Goal: Transaction & Acquisition: Book appointment/travel/reservation

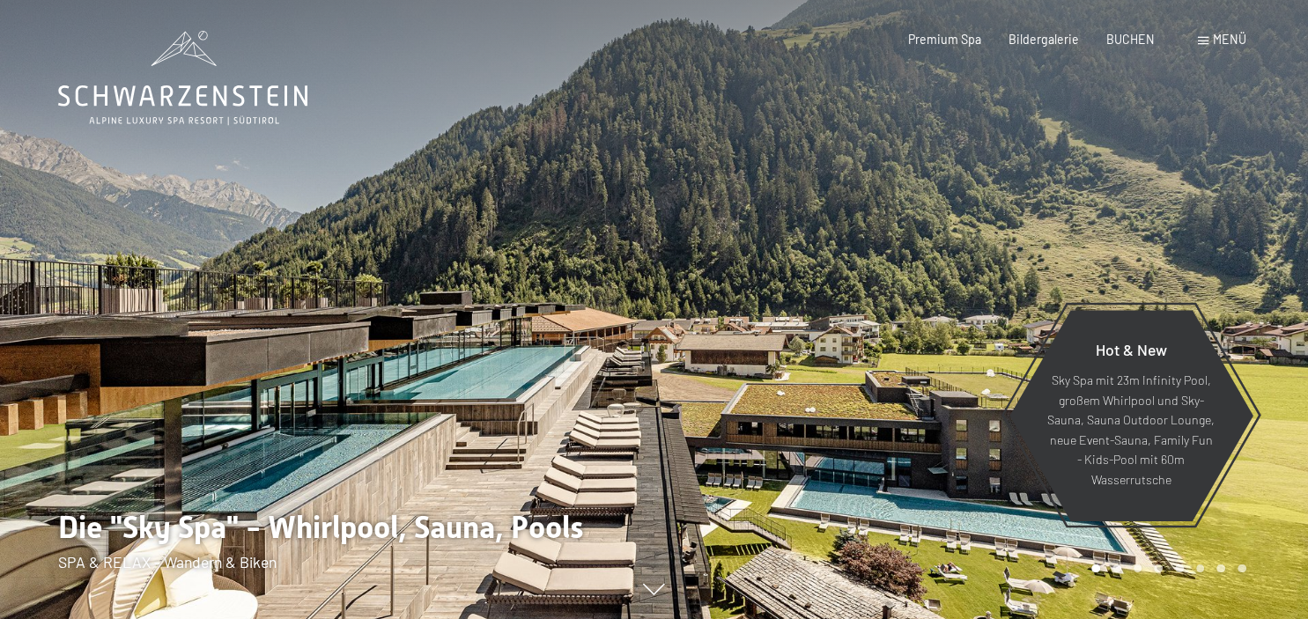
click at [1215, 40] on span "Menü" at bounding box center [1229, 39] width 33 height 15
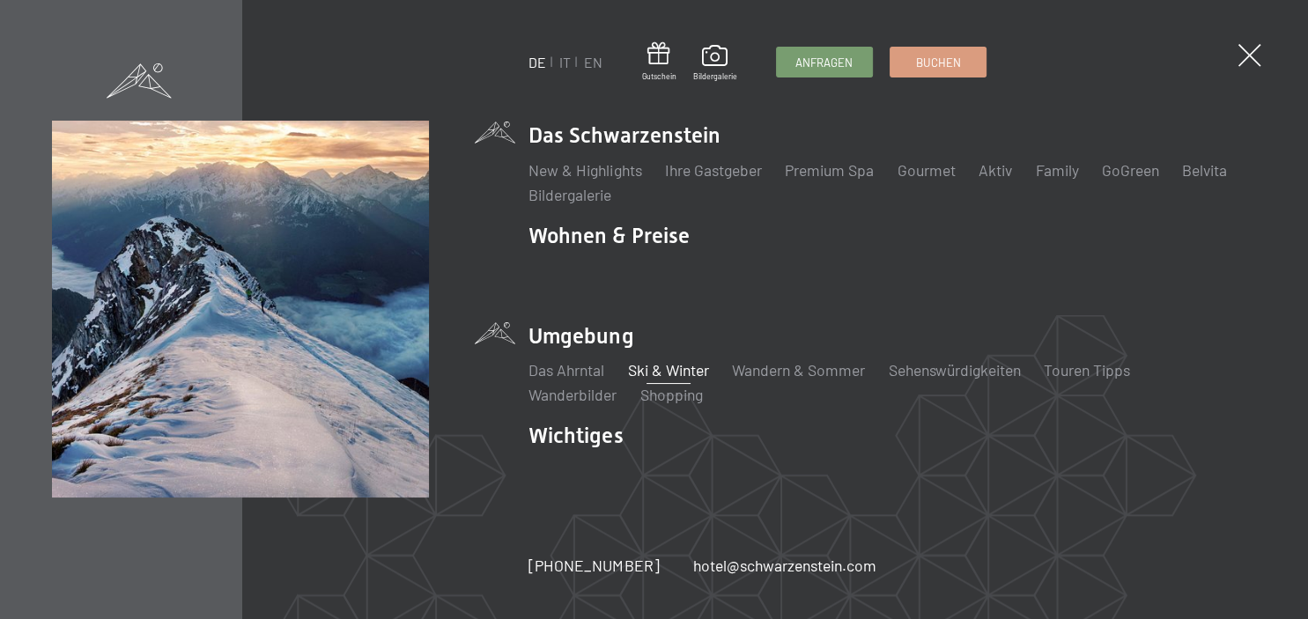
click at [666, 366] on link "Ski & Winter" at bounding box center [668, 369] width 81 height 19
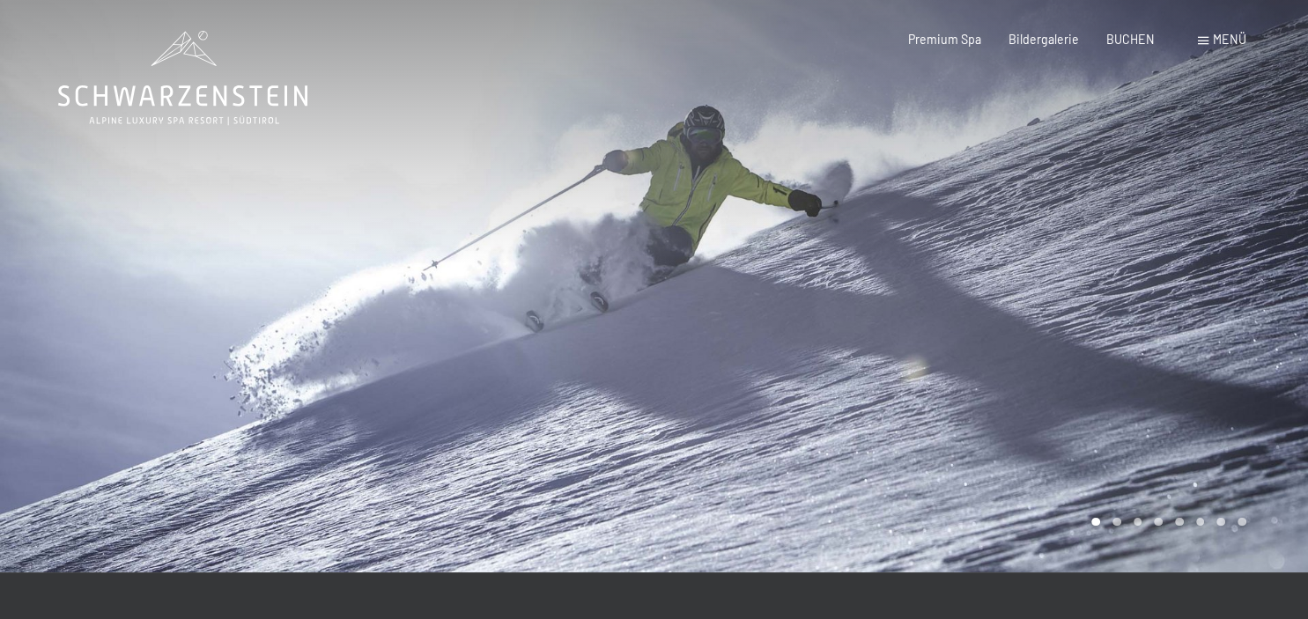
click at [1263, 310] on div at bounding box center [981, 286] width 654 height 573
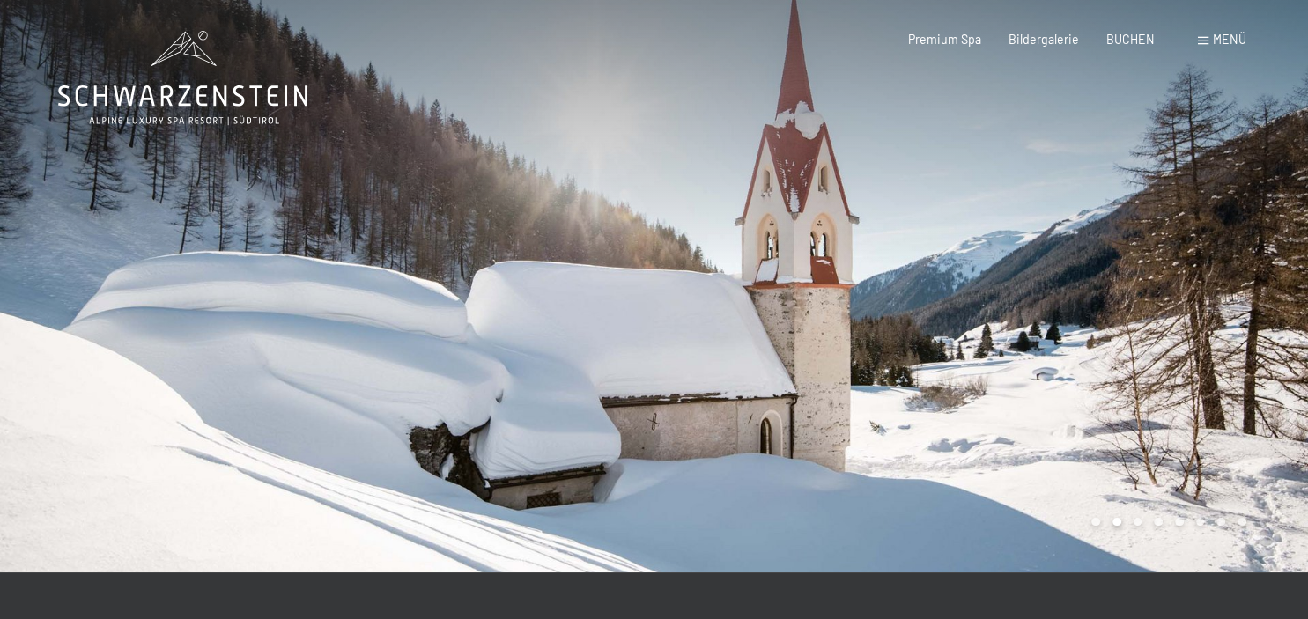
click at [1263, 310] on div at bounding box center [981, 286] width 654 height 573
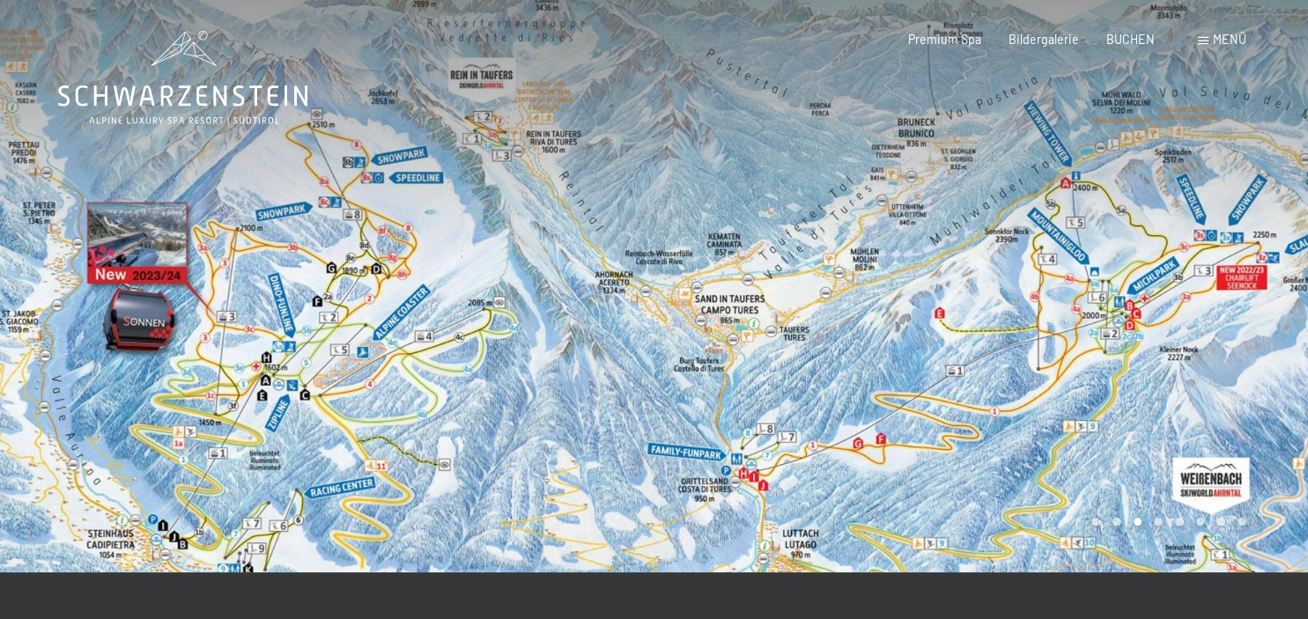
drag, startPoint x: 866, startPoint y: 396, endPoint x: 862, endPoint y: 224, distance: 172.7
click at [862, 224] on div at bounding box center [981, 286] width 654 height 573
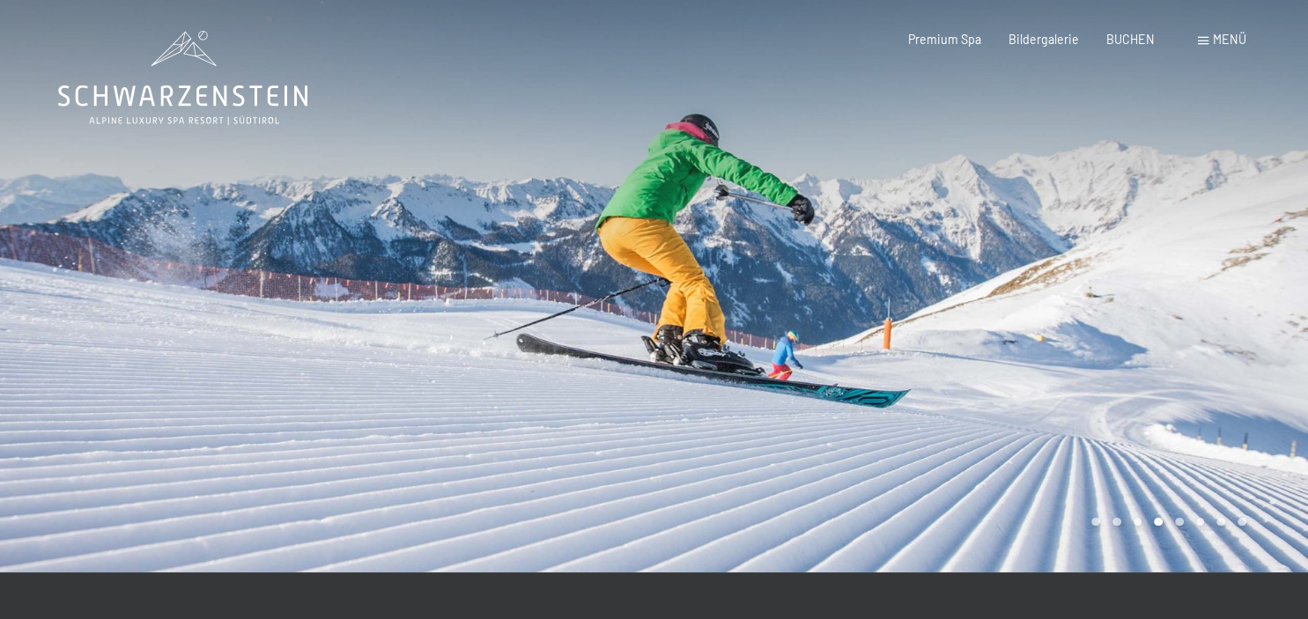
click at [862, 224] on div at bounding box center [981, 286] width 654 height 573
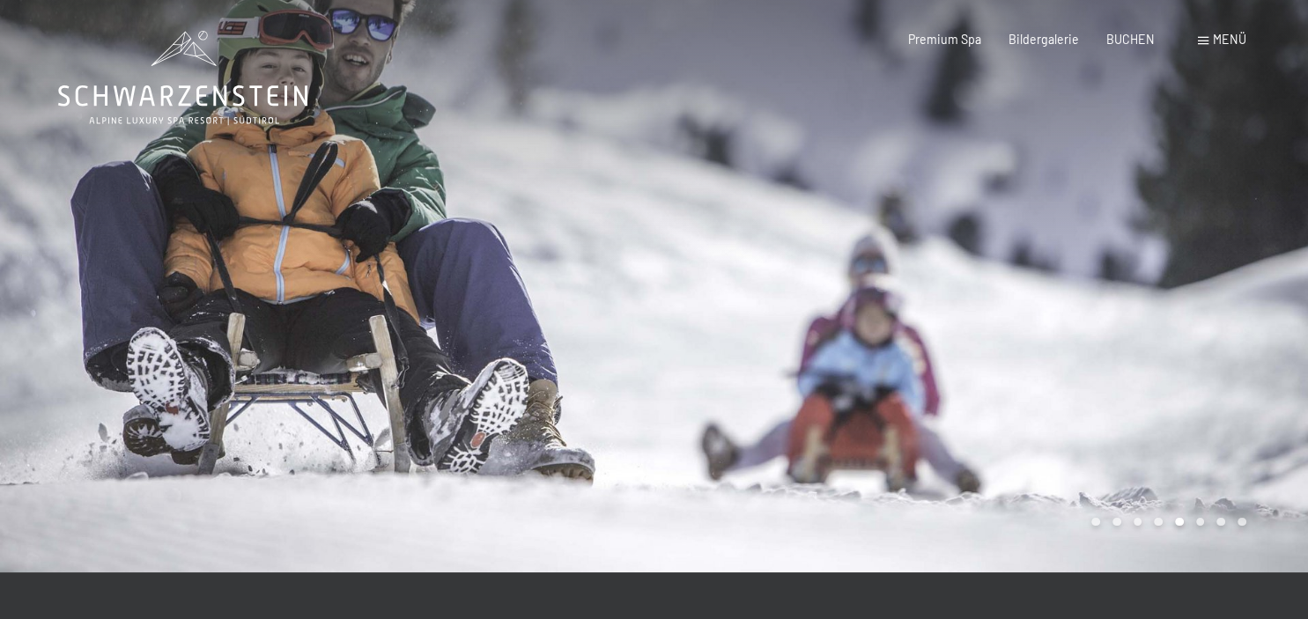
click at [862, 224] on div at bounding box center [981, 286] width 654 height 573
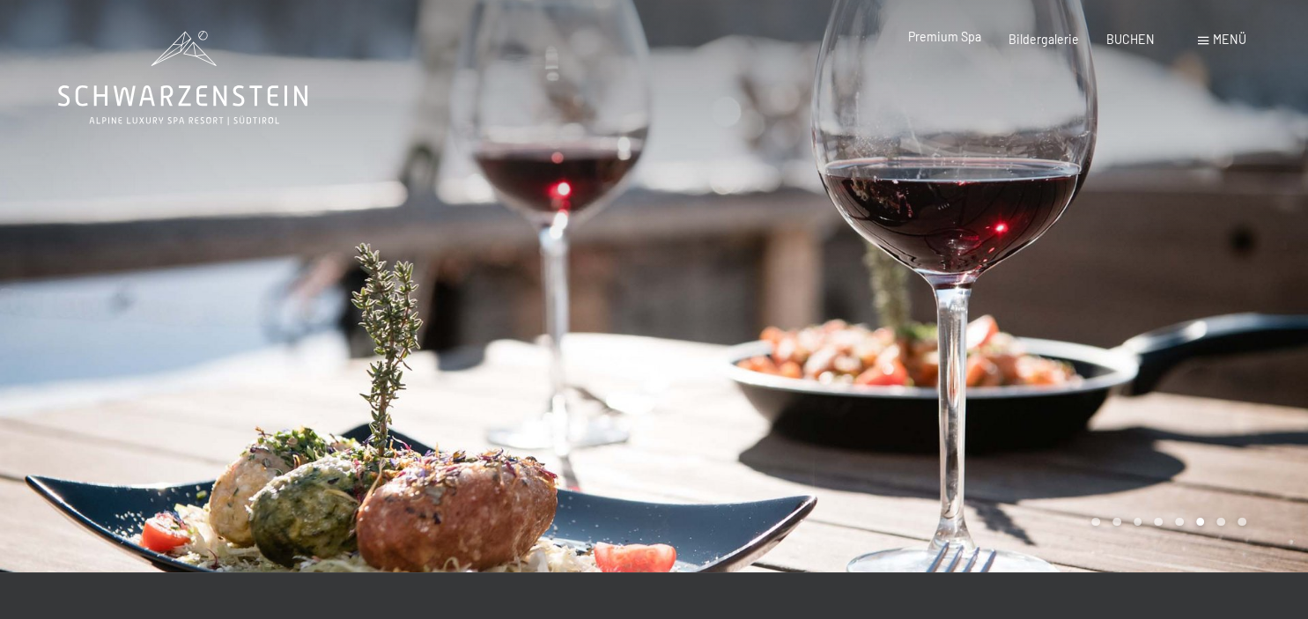
click at [950, 41] on span "Premium Spa" at bounding box center [944, 36] width 73 height 15
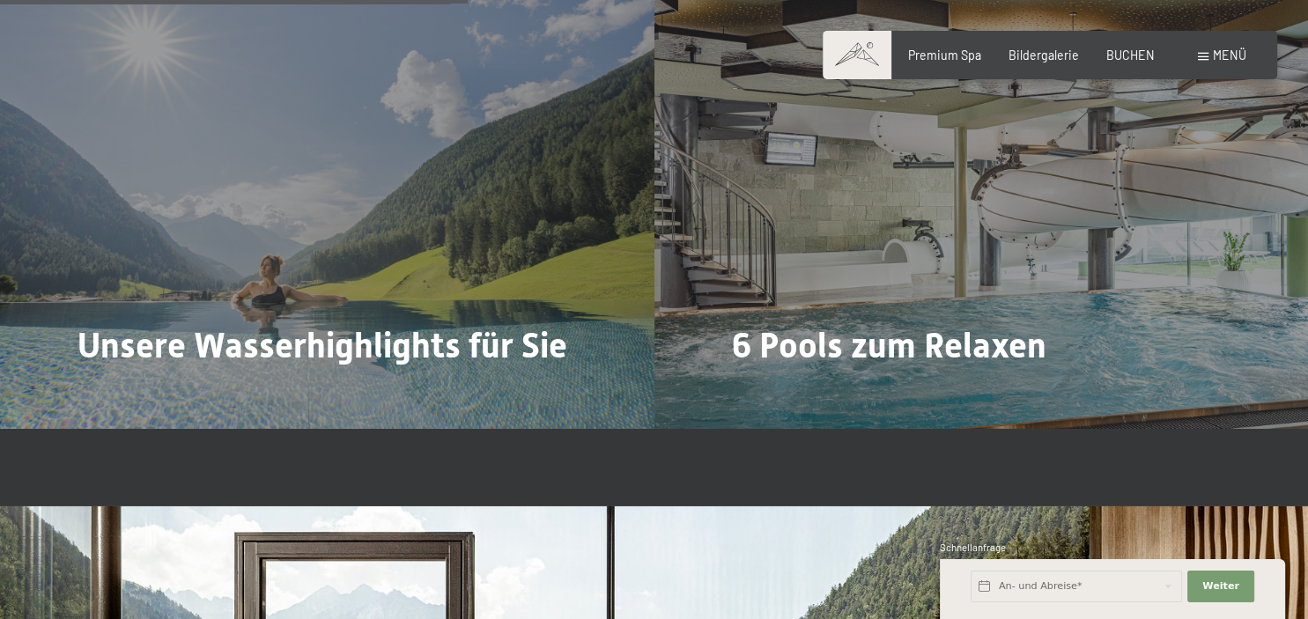
scroll to position [4073, 0]
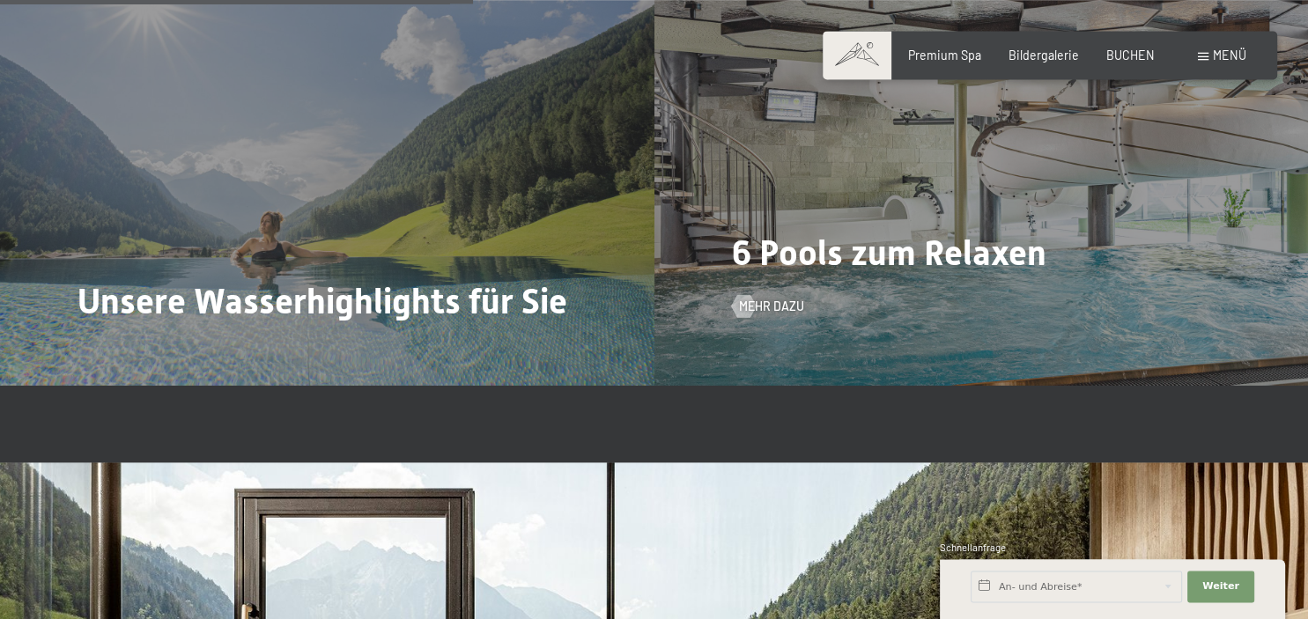
click at [856, 233] on span "6 Pools zum Relaxen" at bounding box center [889, 253] width 314 height 41
click at [799, 298] on span "Mehr dazu" at bounding box center [789, 307] width 65 height 18
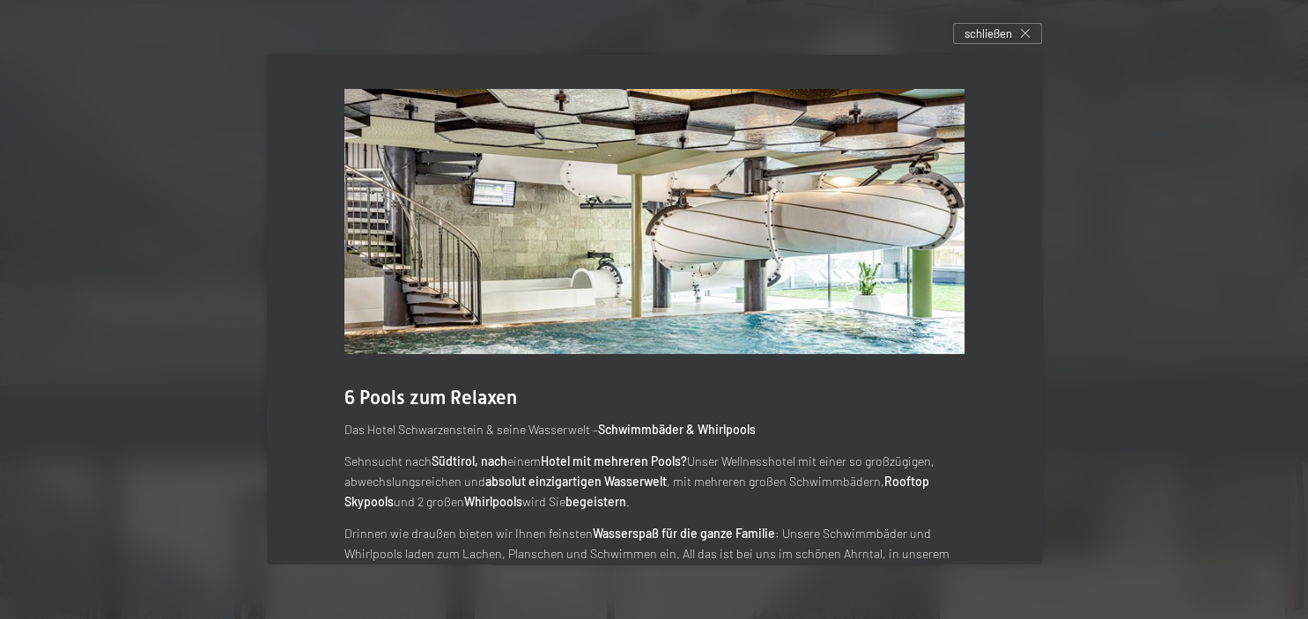
click at [990, 23] on div at bounding box center [654, 309] width 1308 height 619
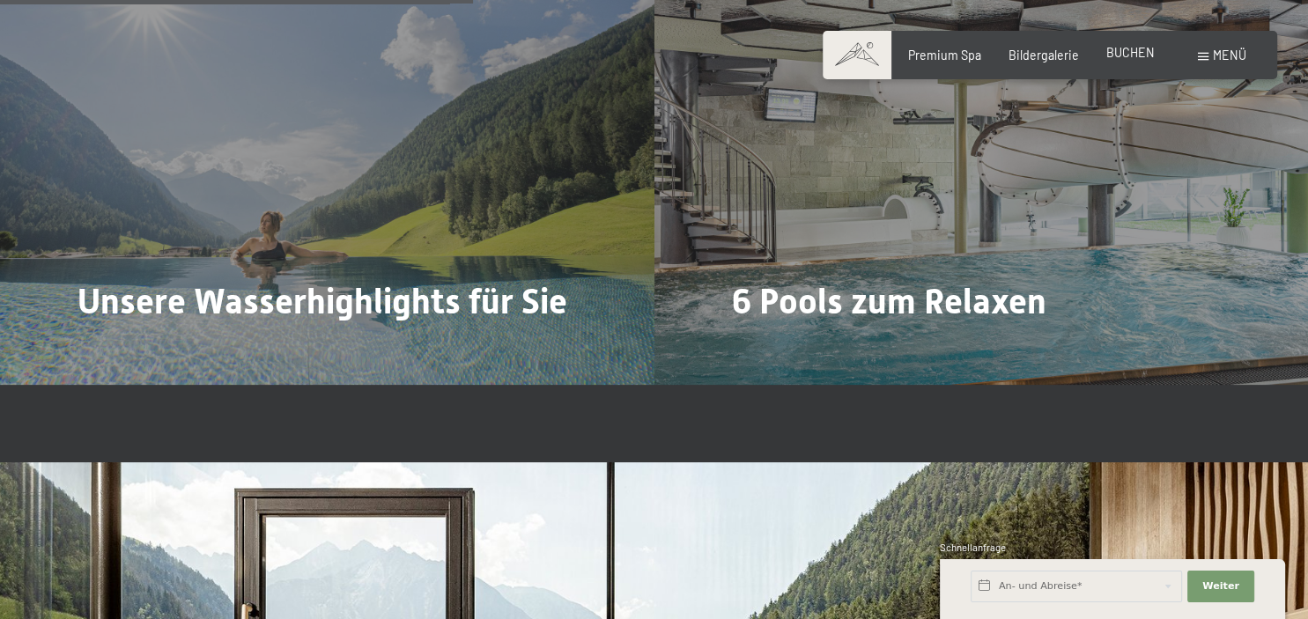
click at [1141, 58] on span "BUCHEN" at bounding box center [1130, 52] width 48 height 15
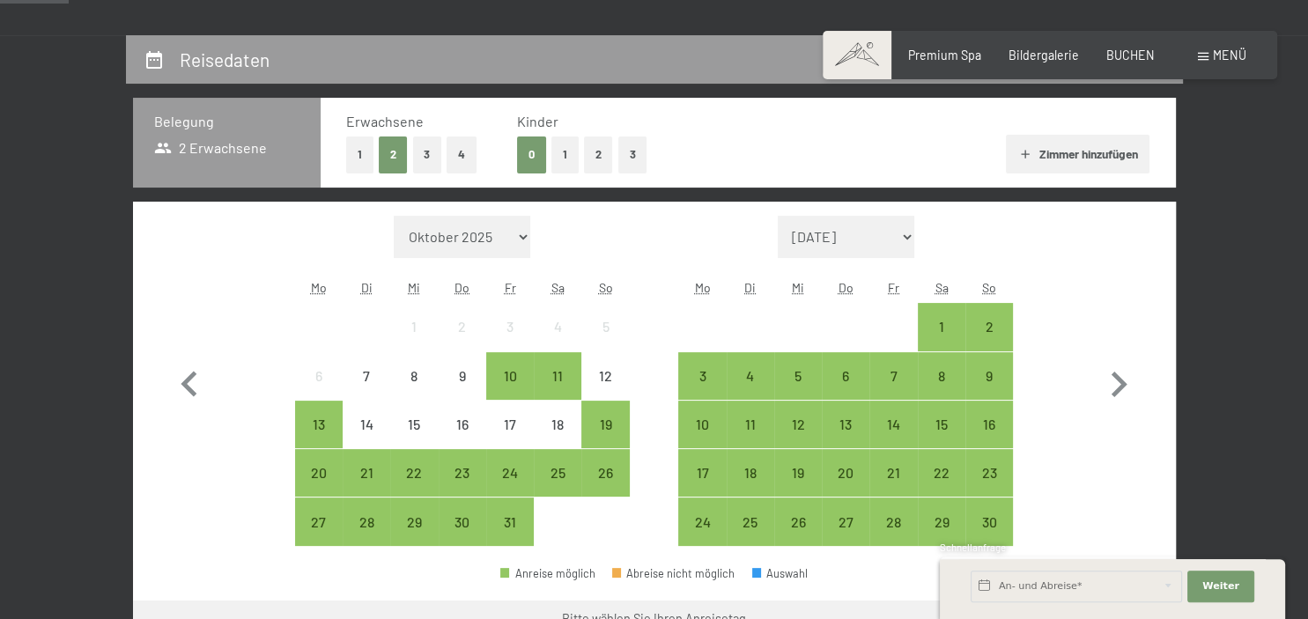
scroll to position [372, 0]
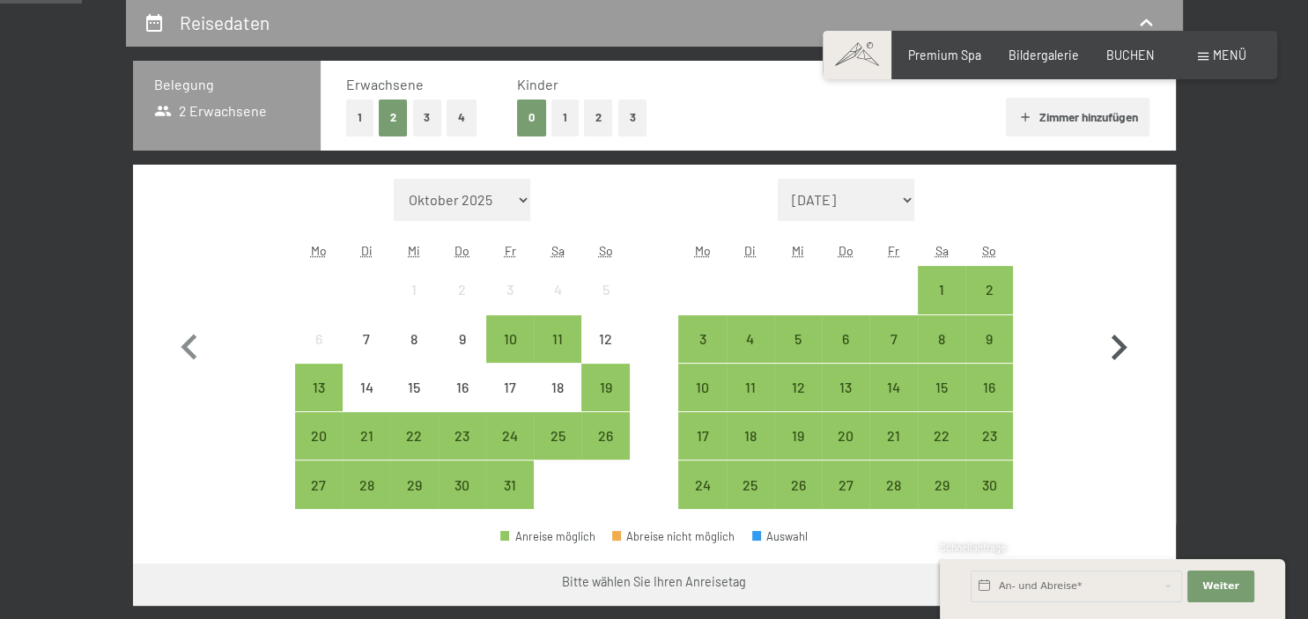
click at [1115, 344] on icon "button" at bounding box center [1118, 347] width 51 height 51
select select "[DATE]"
select select "2025-12-01"
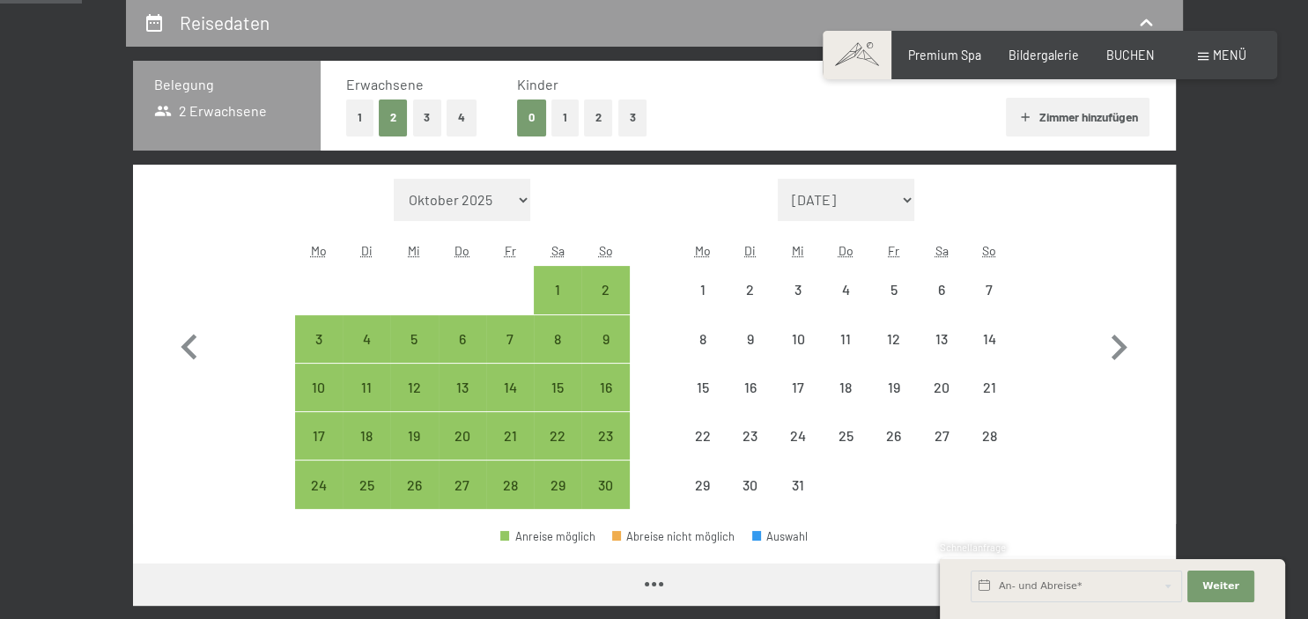
select select "2025-11-01"
select select "2025-12-01"
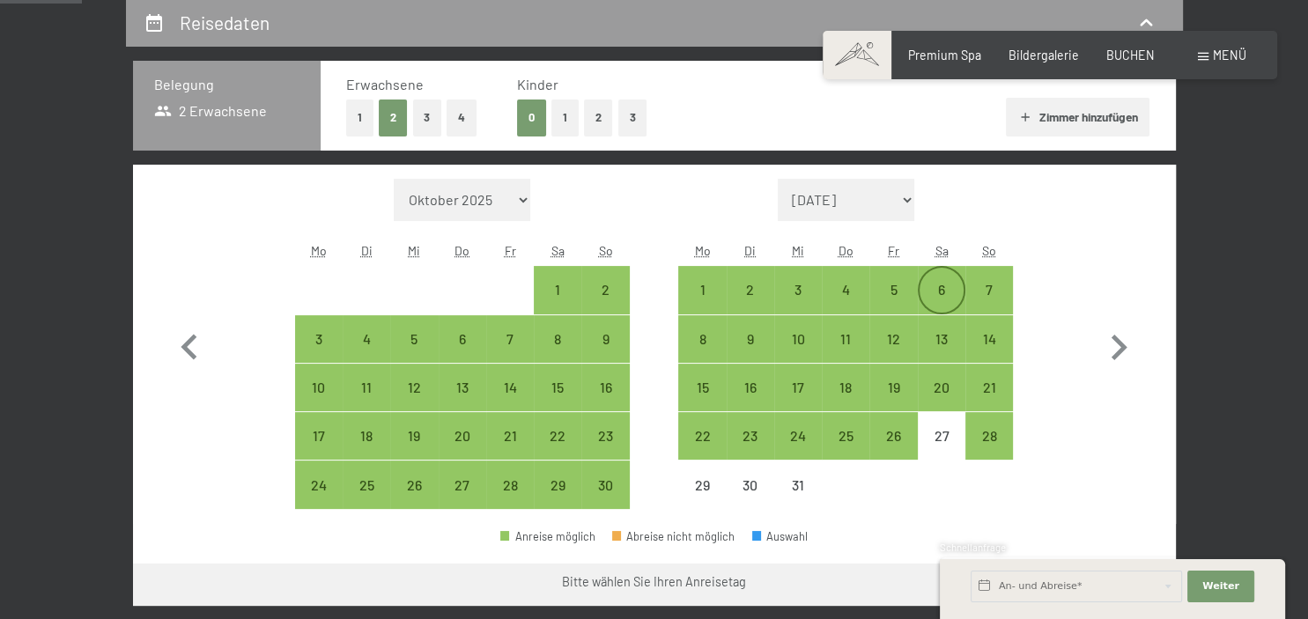
click at [947, 294] on div "6" at bounding box center [942, 305] width 44 height 44
select select "2025-11-01"
select select "2025-12-01"
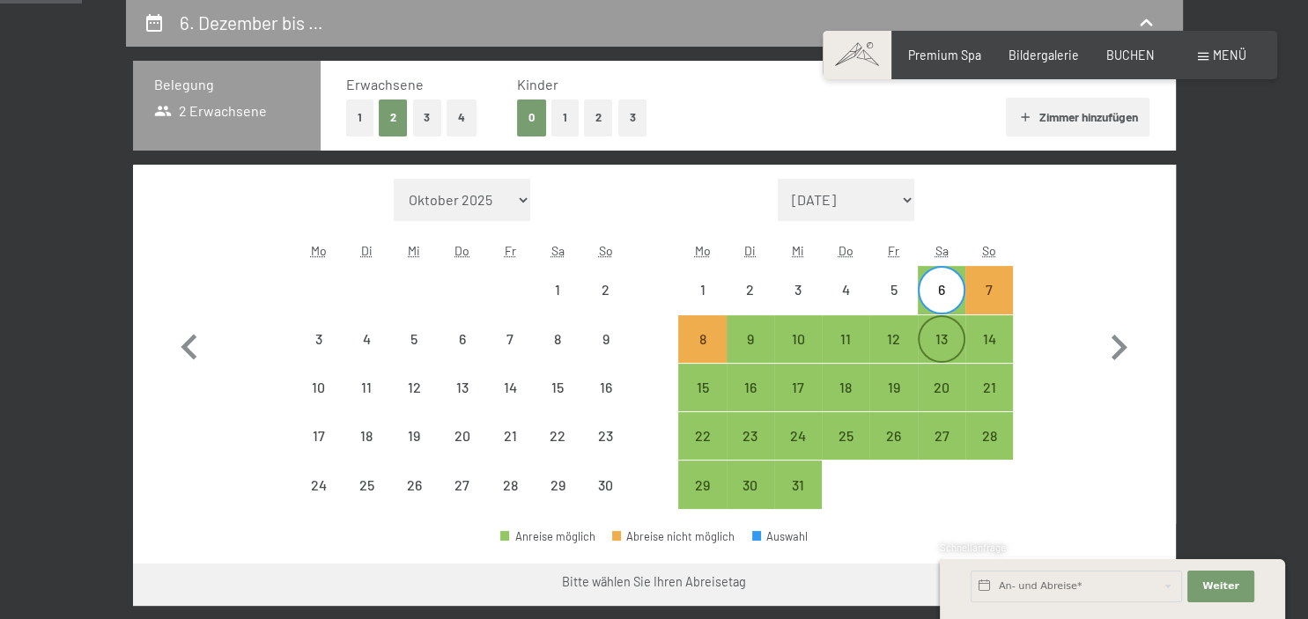
click at [946, 336] on div "13" at bounding box center [942, 354] width 44 height 44
select select "2025-11-01"
select select "2025-12-01"
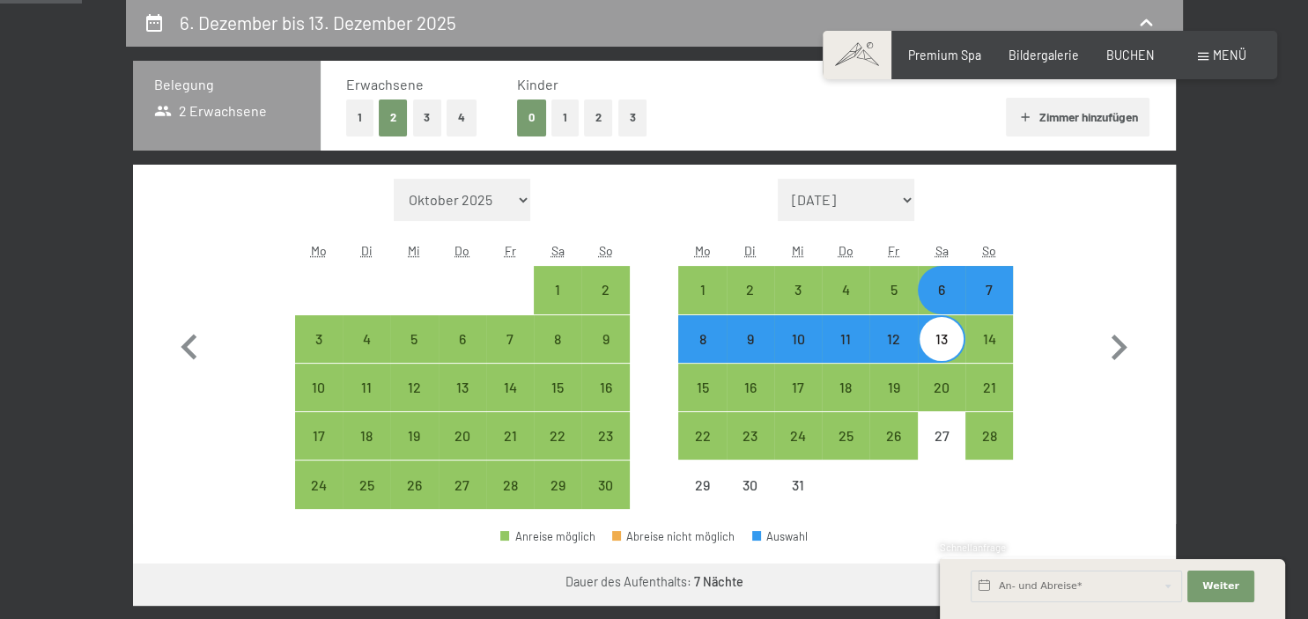
select select "2025-12-01"
select select "2026-01-01"
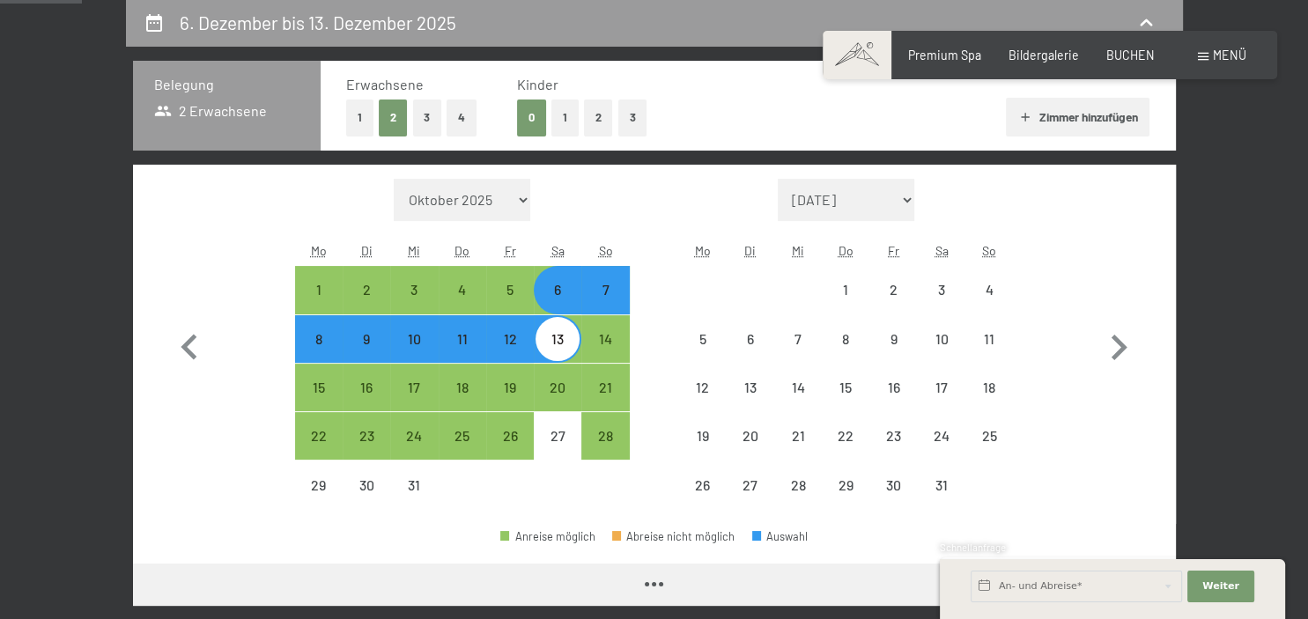
select select "2025-12-01"
select select "2026-01-01"
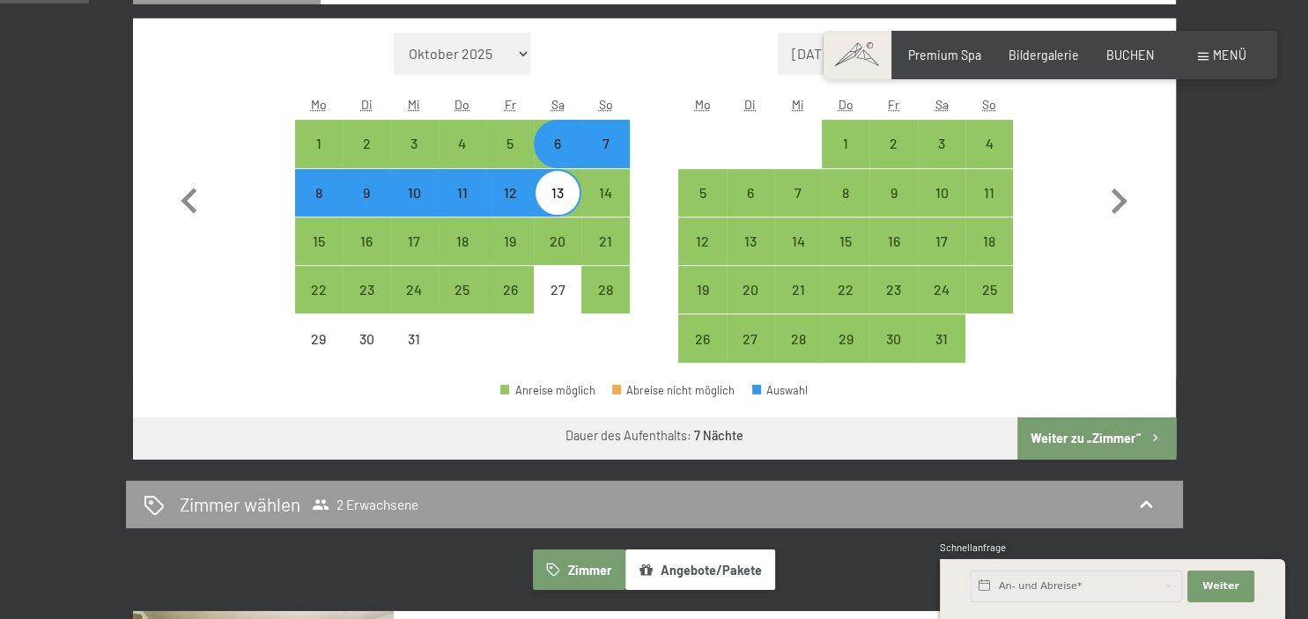
scroll to position [570, 0]
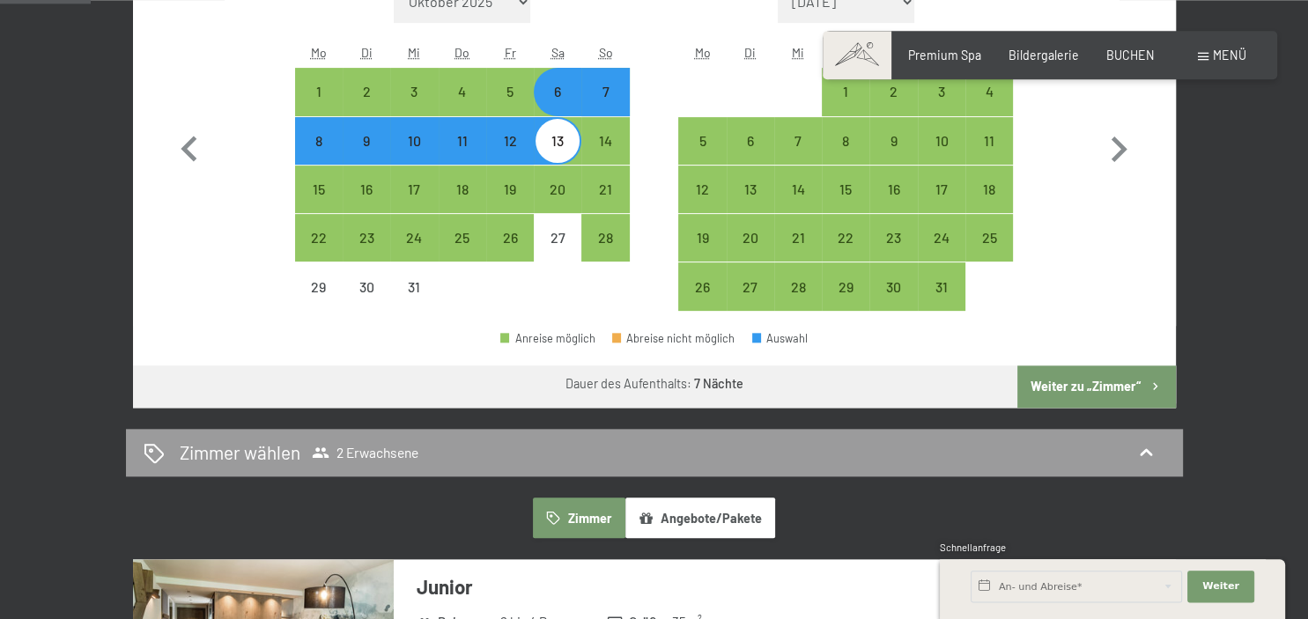
click at [1120, 389] on button "Weiter zu „Zimmer“" at bounding box center [1096, 387] width 158 height 42
select select "2025-12-01"
select select "2026-01-01"
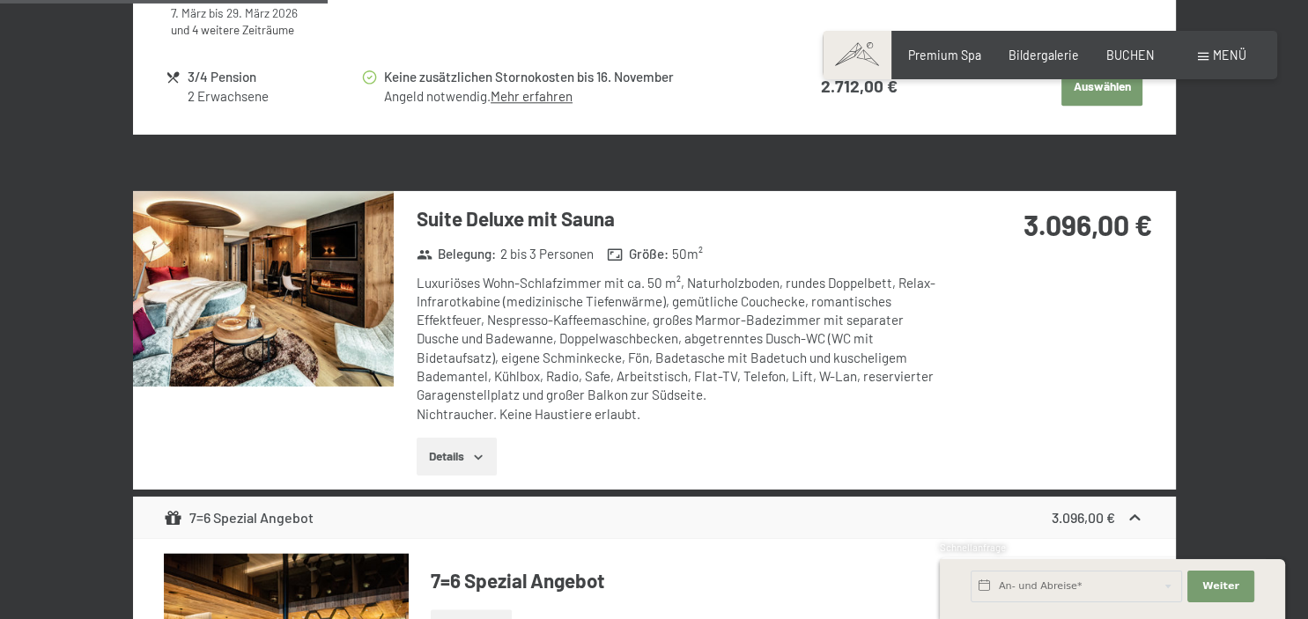
scroll to position [1931, 0]
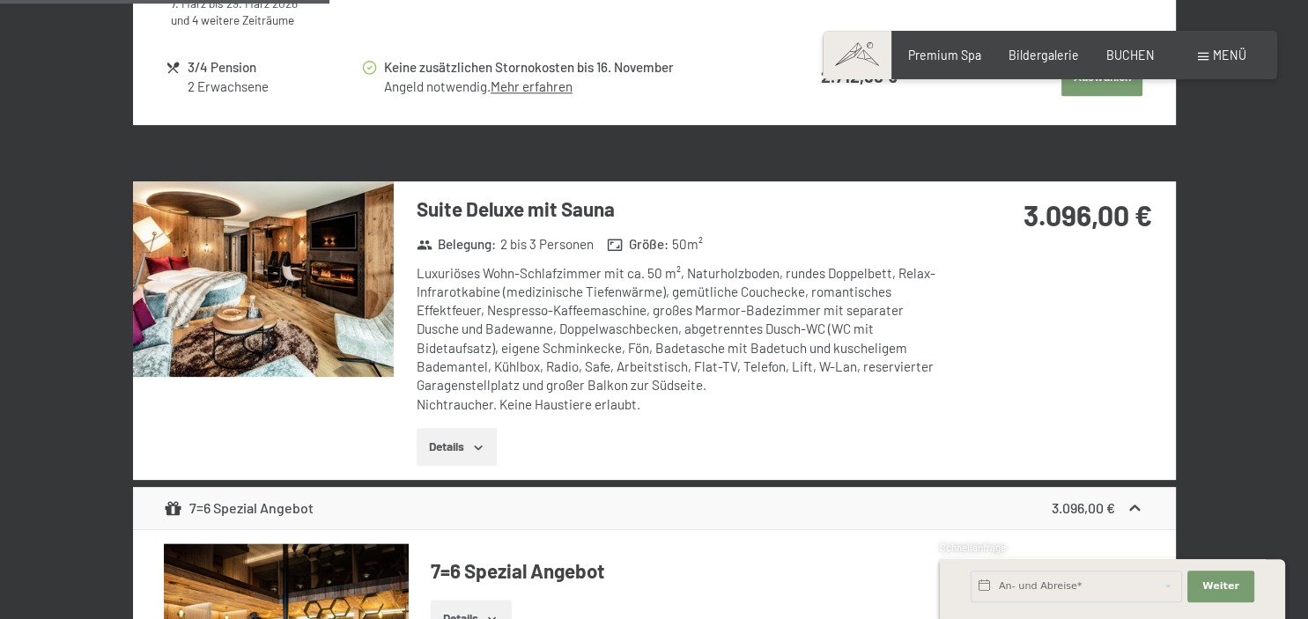
click at [252, 290] on img at bounding box center [263, 279] width 261 height 196
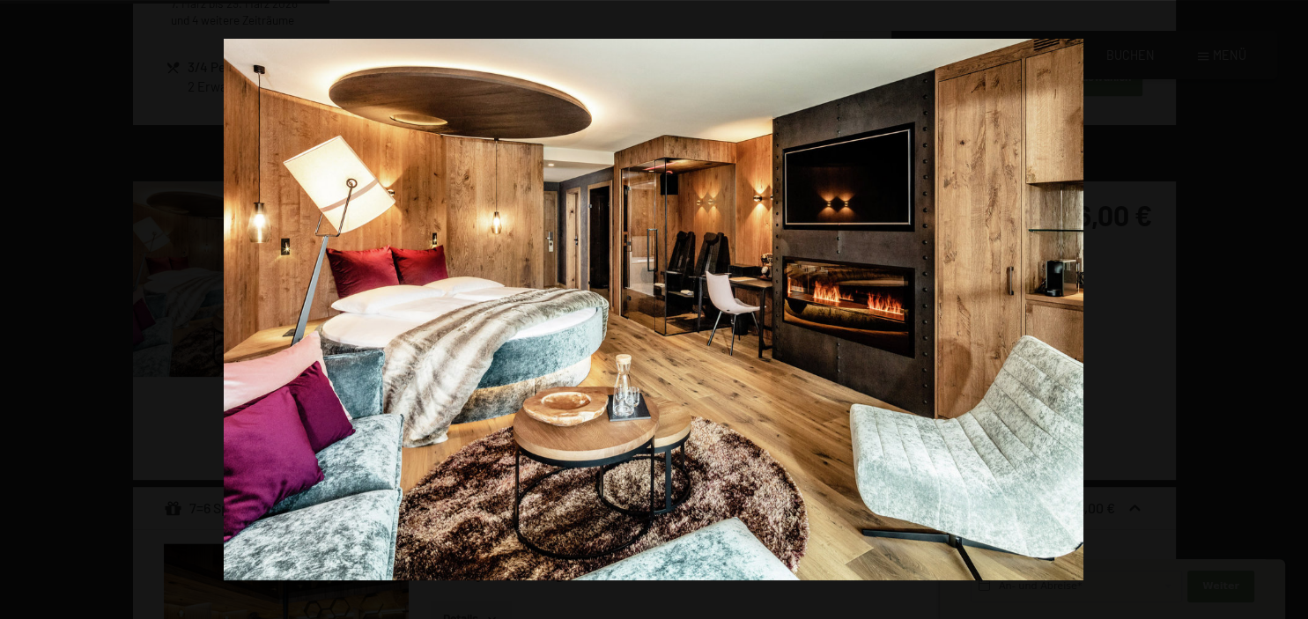
click at [1284, 299] on button "button" at bounding box center [1277, 310] width 62 height 88
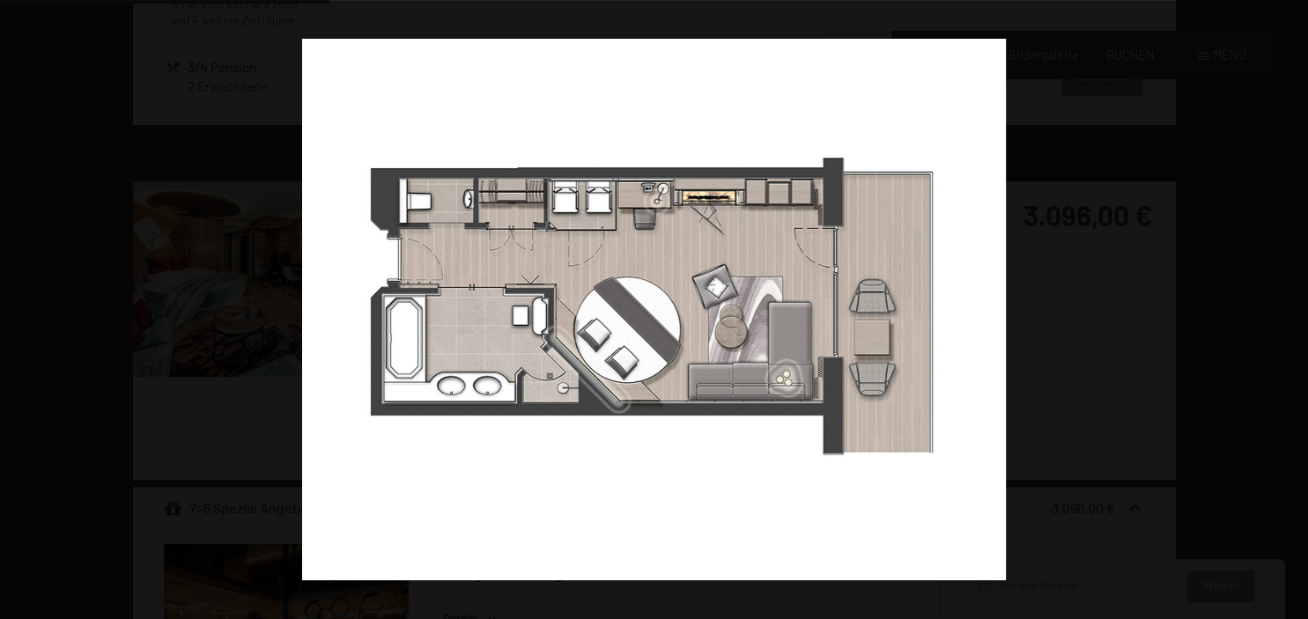
click at [1284, 299] on button "button" at bounding box center [1277, 310] width 62 height 88
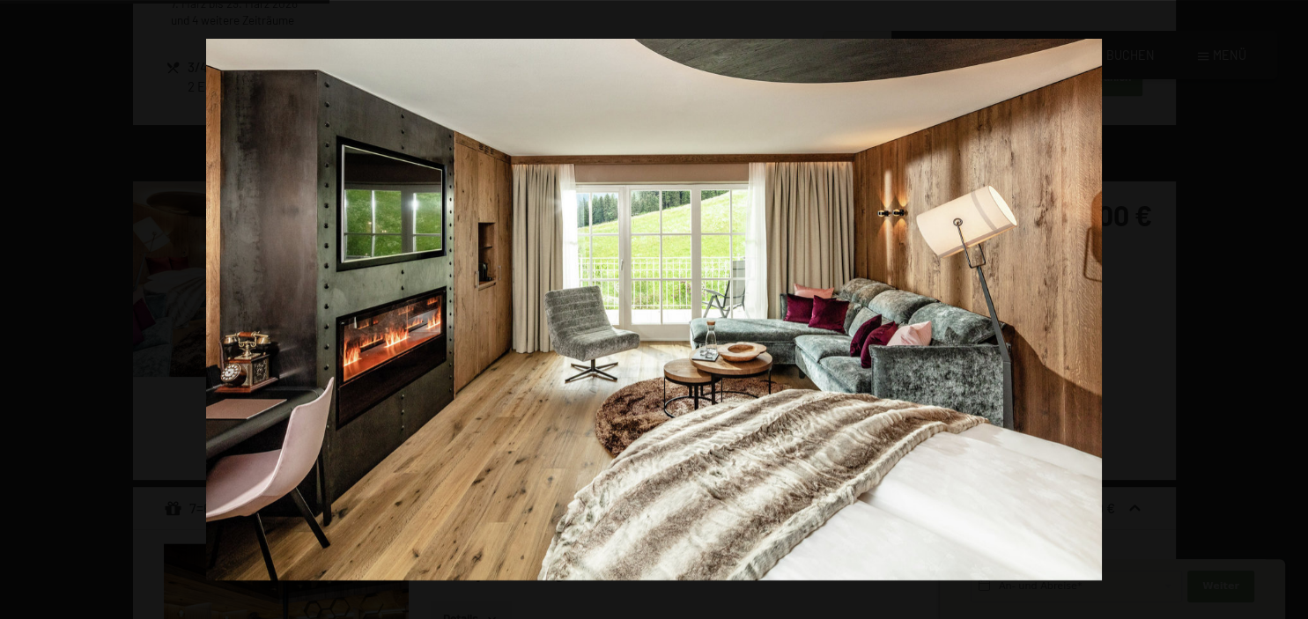
click at [1284, 299] on button "button" at bounding box center [1277, 310] width 62 height 88
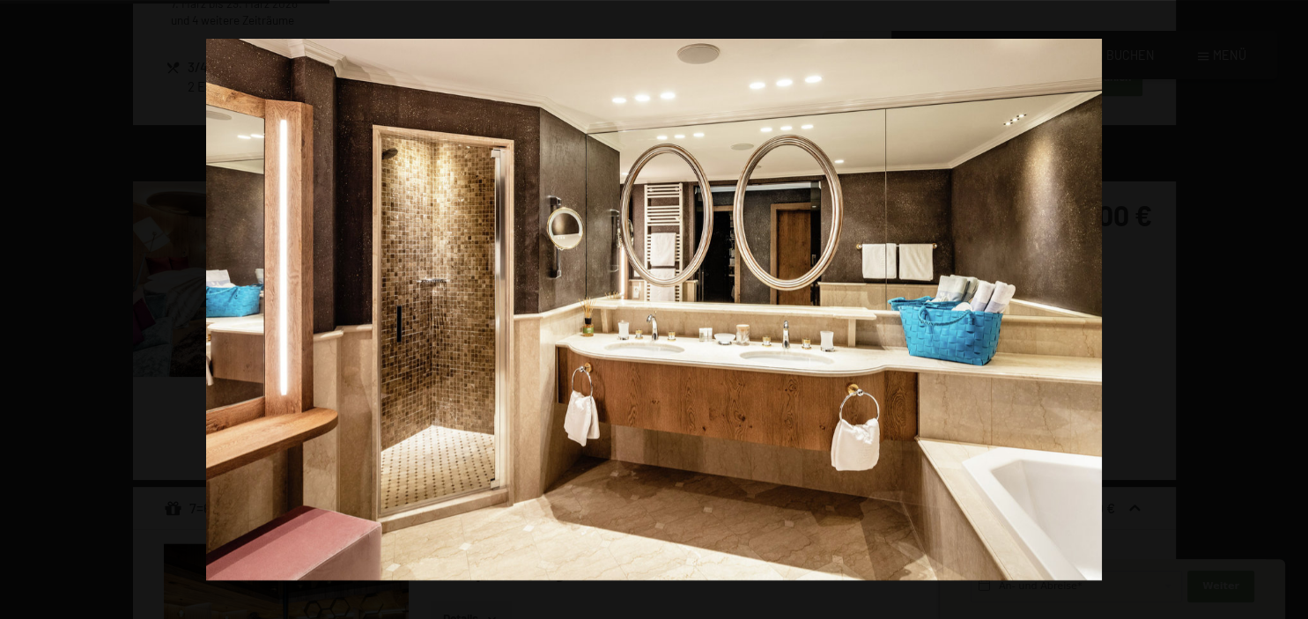
click at [1284, 299] on button "button" at bounding box center [1277, 310] width 62 height 88
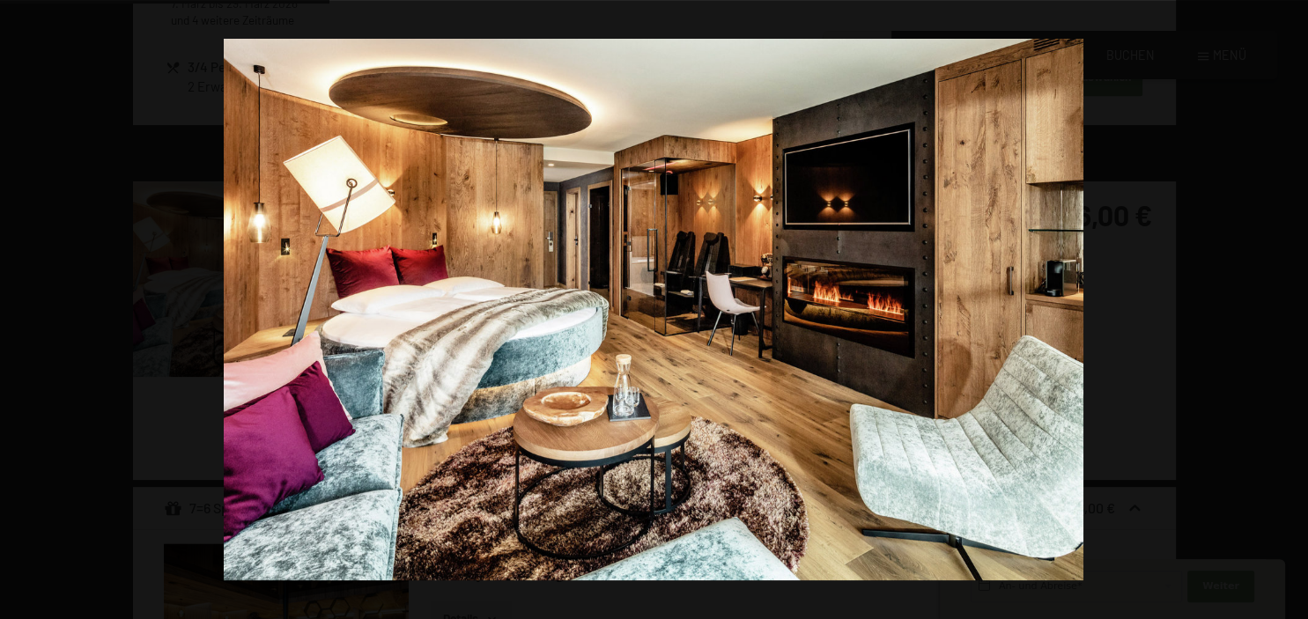
click at [1284, 299] on button "button" at bounding box center [1277, 310] width 62 height 88
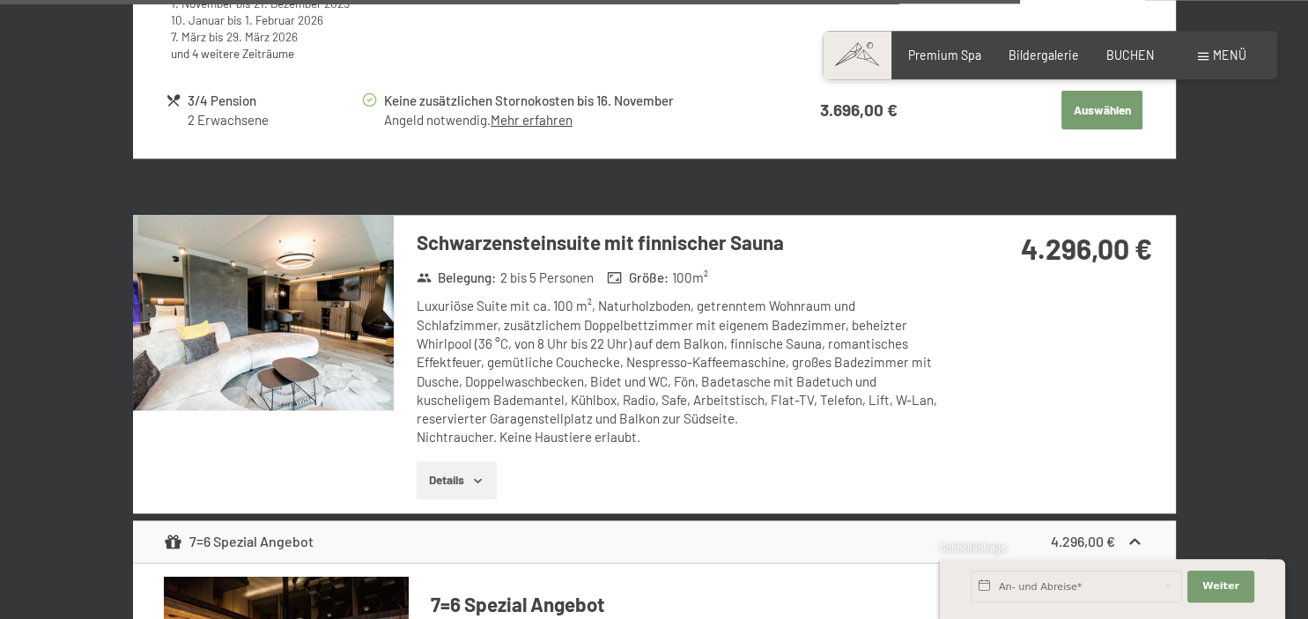
scroll to position [5988, 0]
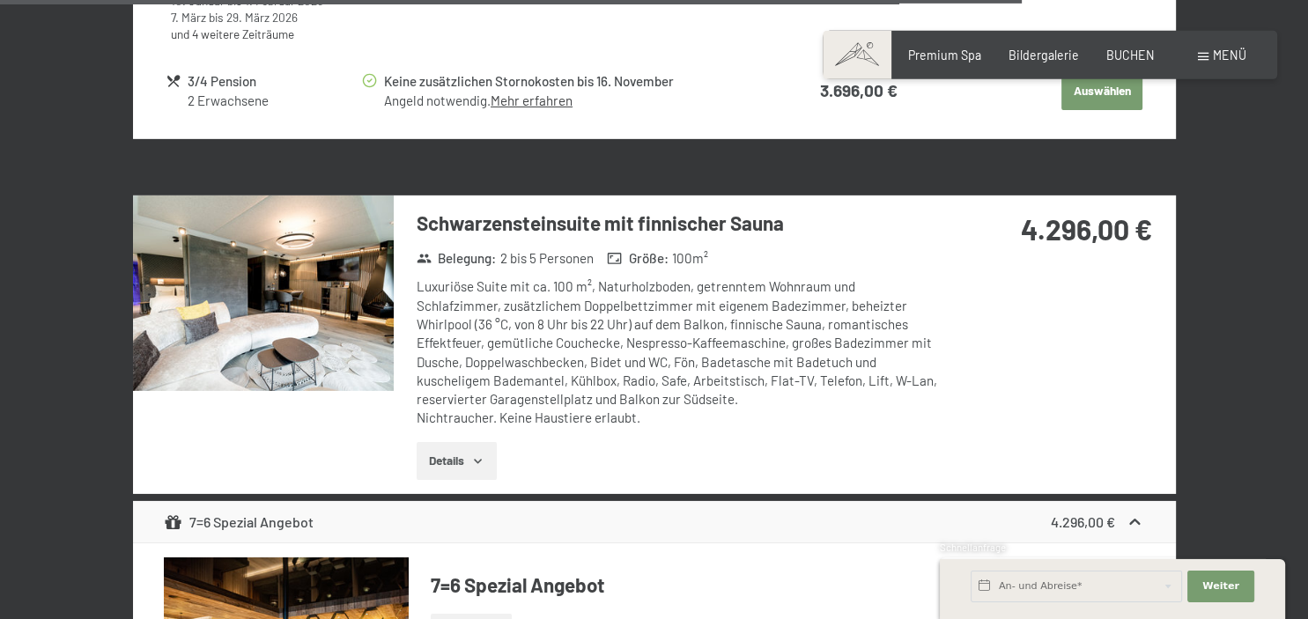
click at [338, 344] on img at bounding box center [263, 294] width 261 height 196
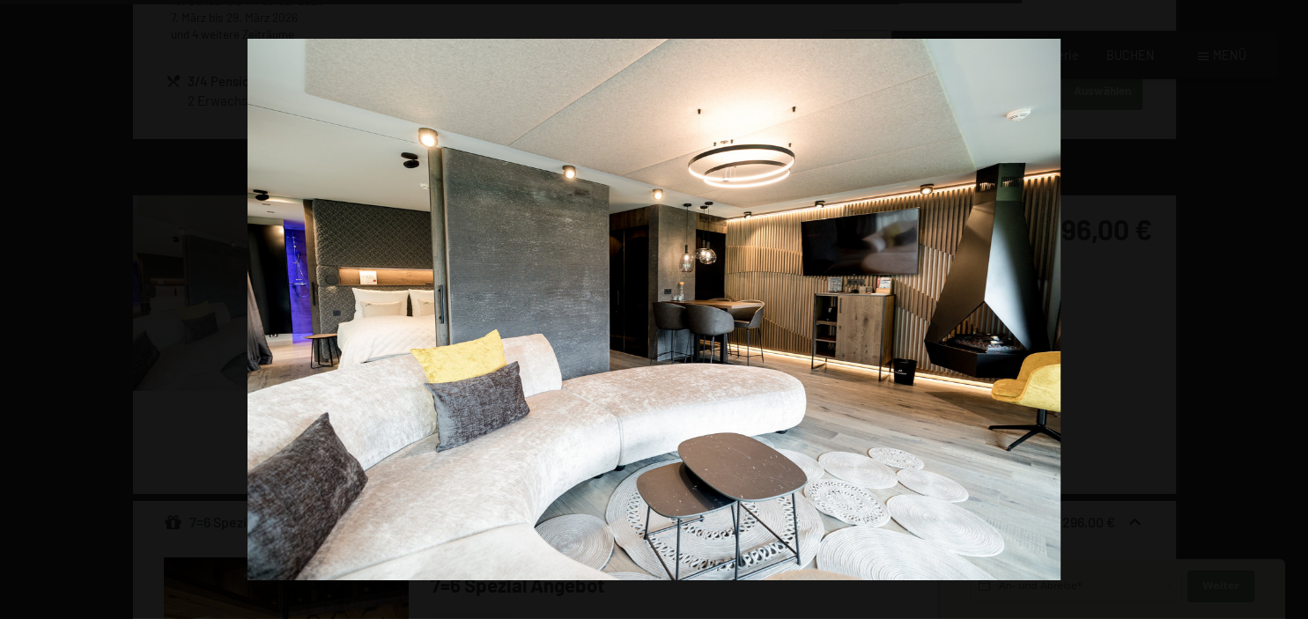
click at [1294, 305] on button "button" at bounding box center [1277, 310] width 62 height 88
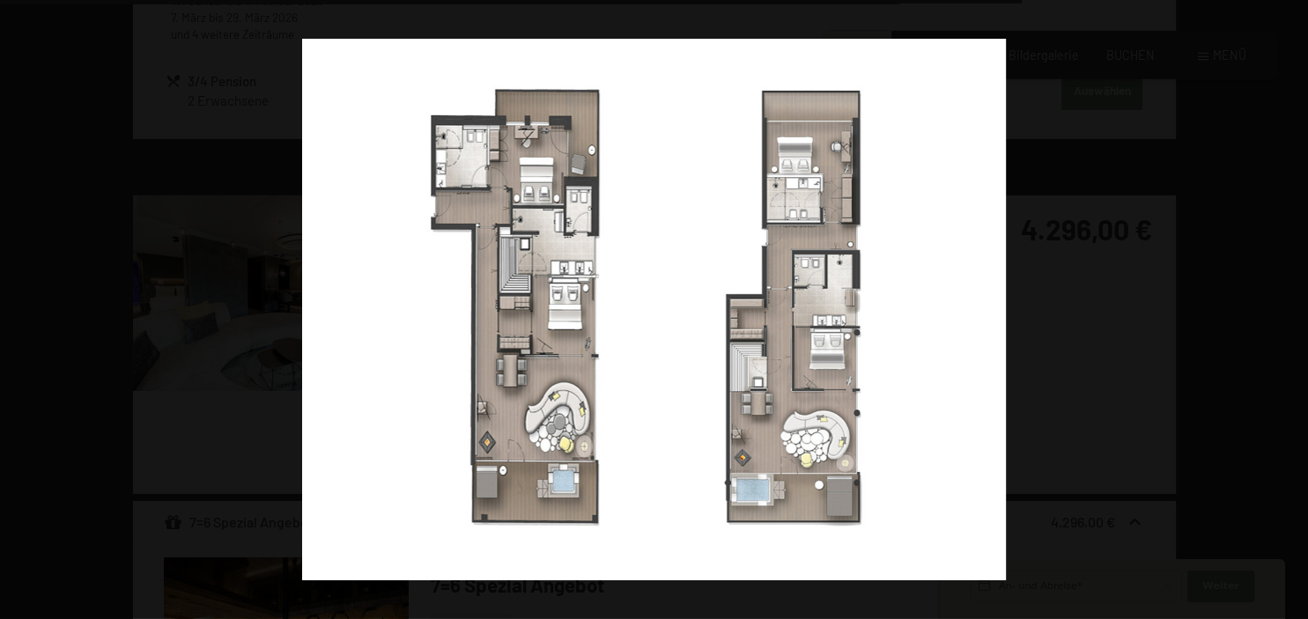
click at [1294, 305] on button "button" at bounding box center [1277, 310] width 62 height 88
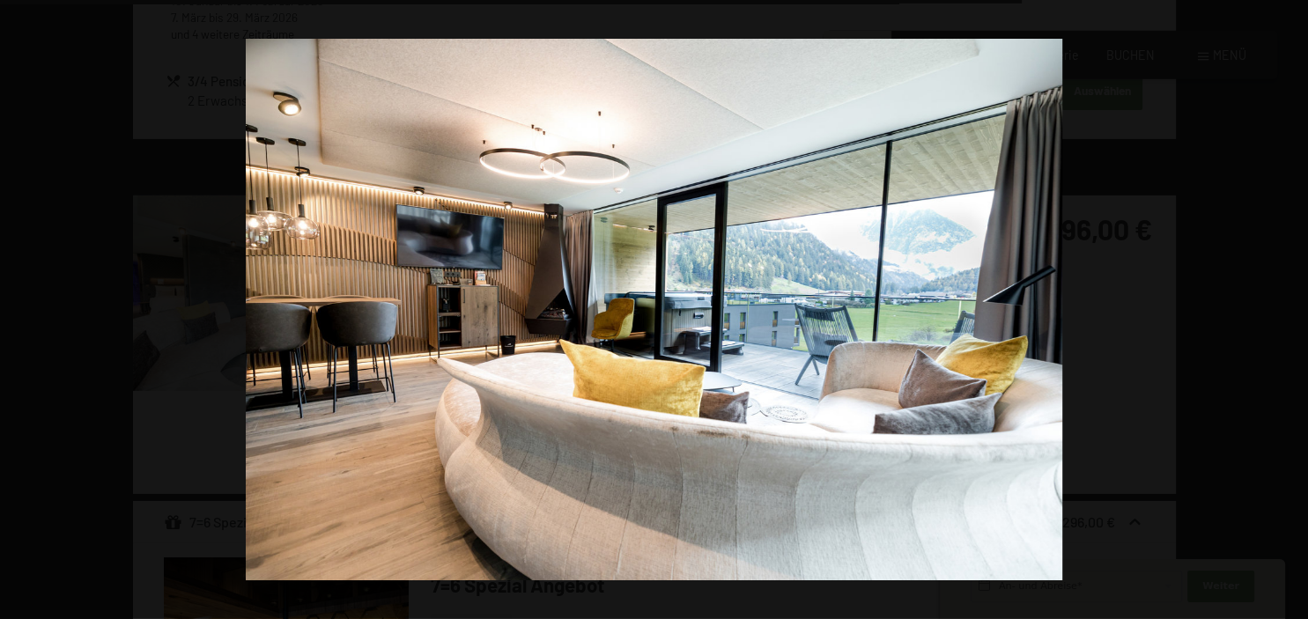
click at [1294, 305] on button "button" at bounding box center [1277, 310] width 62 height 88
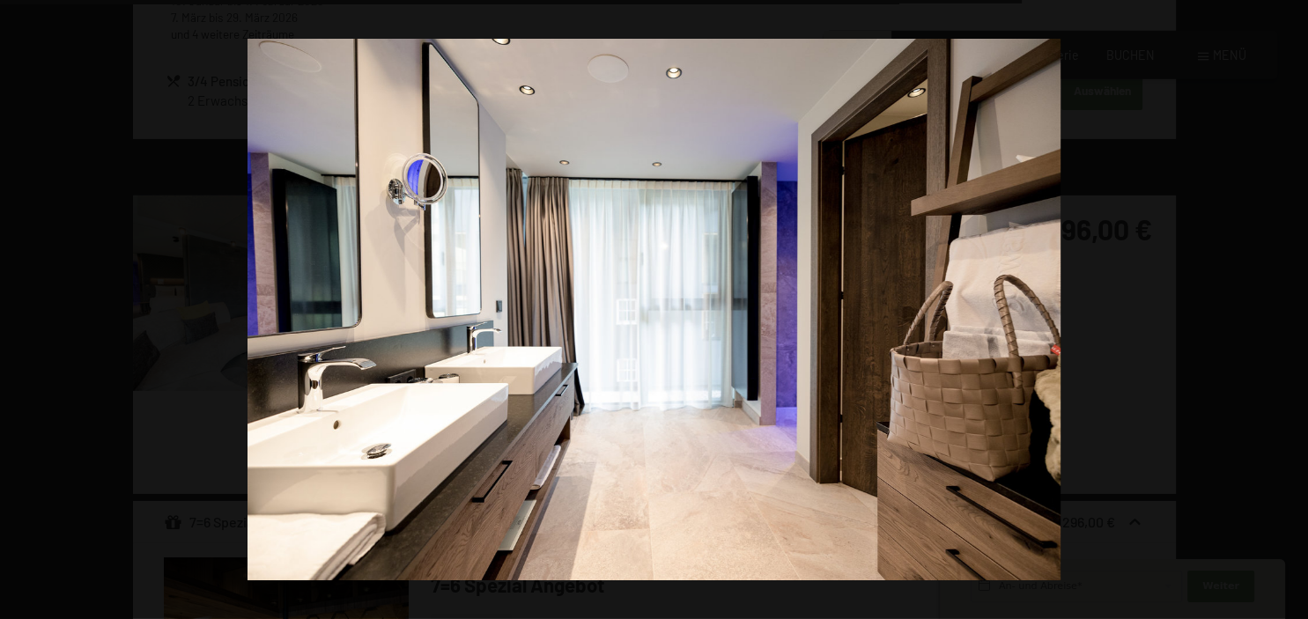
click at [1294, 305] on button "button" at bounding box center [1277, 310] width 62 height 88
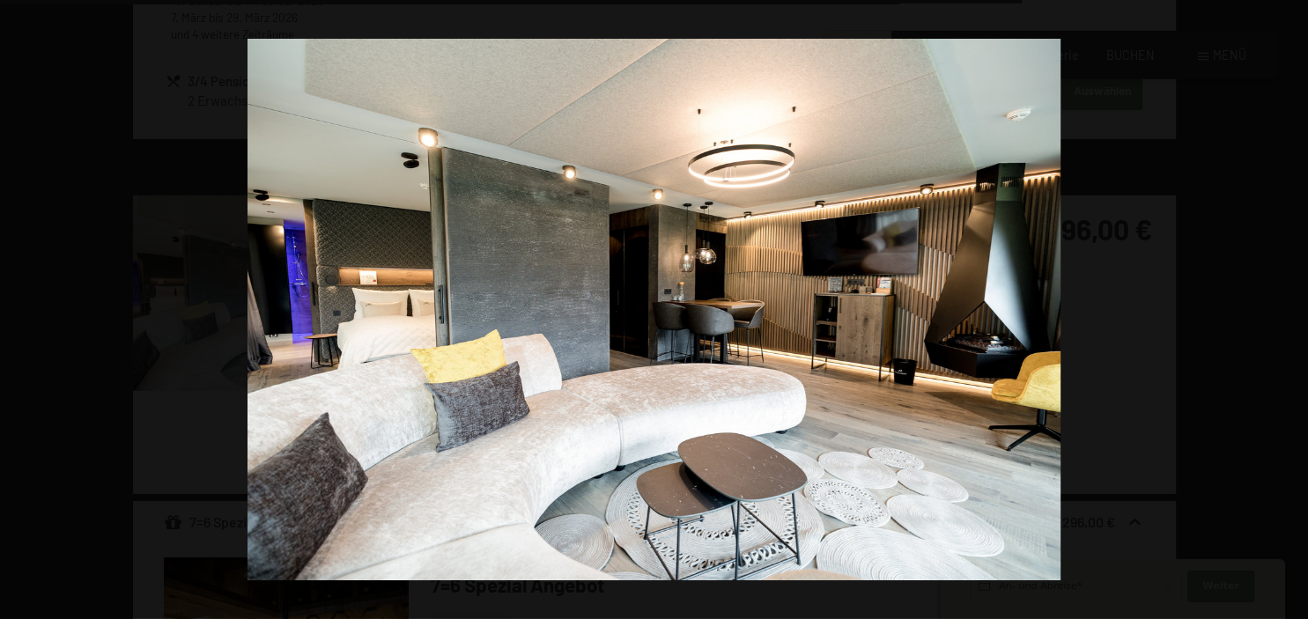
click at [1294, 305] on button "button" at bounding box center [1277, 310] width 62 height 88
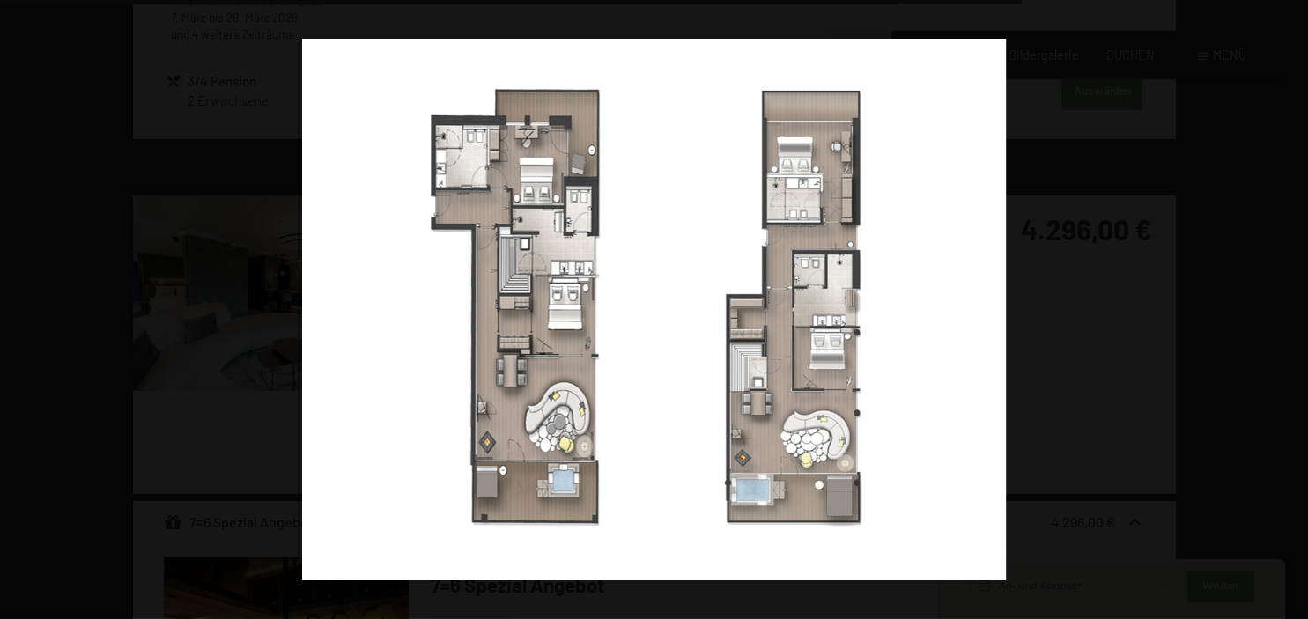
click at [1294, 305] on button "button" at bounding box center [1277, 310] width 62 height 88
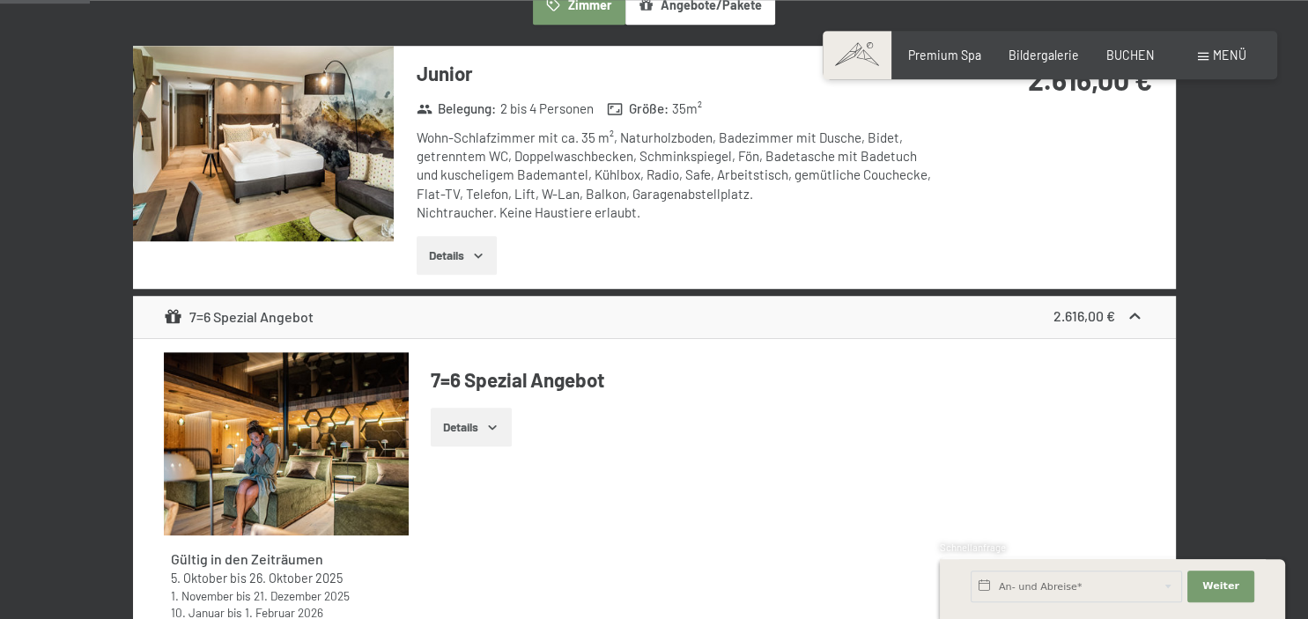
scroll to position [0, 0]
